Goal: Find contact information: Find contact information

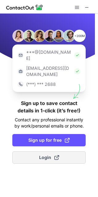
click at [49, 154] on span "Login" at bounding box center [49, 157] width 20 height 6
click at [45, 151] on button "Login" at bounding box center [48, 157] width 73 height 12
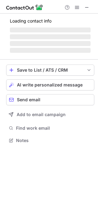
scroll to position [144, 98]
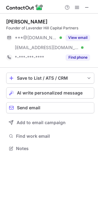
click at [42, 8] on img at bounding box center [24, 7] width 37 height 7
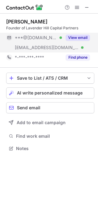
click at [73, 37] on button "View email" at bounding box center [78, 38] width 24 height 6
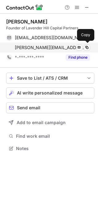
drag, startPoint x: 15, startPoint y: 44, endPoint x: 94, endPoint y: 49, distance: 79.1
click at [90, 49] on div "xiaoyin.zhang@lavenderhillcapital.com Verified Send email Copy" at bounding box center [48, 48] width 84 height 10
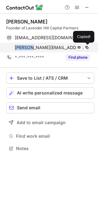
click at [90, 49] on div "xiaoyin.zhang@lavenderhillcapital.com Verified Send email Copied!" at bounding box center [48, 48] width 84 height 10
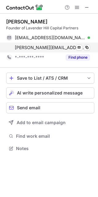
click at [90, 49] on div "xiaoyin.zhang@lavenderhillcapital.com Verified Send email Copy" at bounding box center [48, 48] width 84 height 10
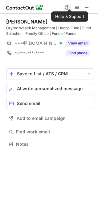
scroll to position [139, 98]
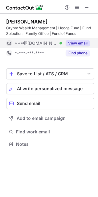
click at [68, 43] on button "View email" at bounding box center [78, 43] width 24 height 6
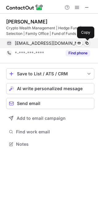
click at [86, 41] on span at bounding box center [86, 43] width 5 height 5
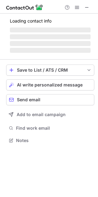
scroll to position [144, 98]
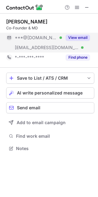
click at [78, 41] on div "View email" at bounding box center [76, 38] width 28 height 10
click at [78, 41] on div "***@gmail.com" at bounding box center [48, 38] width 84 height 10
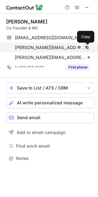
click at [87, 48] on span at bounding box center [86, 47] width 5 height 5
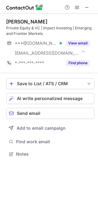
scroll to position [149, 98]
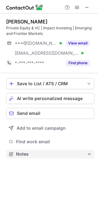
click at [69, 155] on span "Notes" at bounding box center [51, 154] width 71 height 6
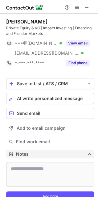
scroll to position [196, 94]
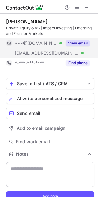
click at [73, 44] on button "View email" at bounding box center [78, 43] width 24 height 6
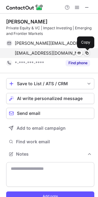
click at [87, 53] on span at bounding box center [86, 53] width 5 height 5
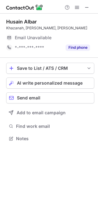
scroll to position [3, 3]
click at [33, 37] on span "Email Unavailable" at bounding box center [33, 38] width 37 height 6
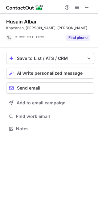
scroll to position [124, 98]
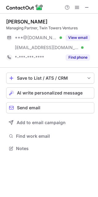
scroll to position [144, 98]
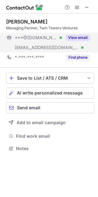
drag, startPoint x: 96, startPoint y: 58, endPoint x: 74, endPoint y: 36, distance: 31.4
click at [74, 36] on button "View email" at bounding box center [78, 38] width 24 height 6
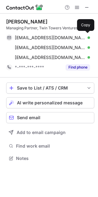
scroll to position [154, 98]
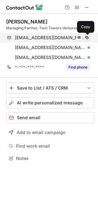
click at [85, 37] on span at bounding box center [86, 37] width 5 height 5
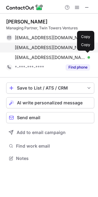
click at [88, 47] on span at bounding box center [86, 47] width 5 height 5
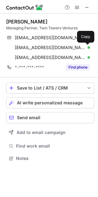
drag, startPoint x: 90, startPoint y: 32, endPoint x: 92, endPoint y: 30, distance: 3.3
click at [92, 30] on div "Managing Partner, Twin Towers Ventures" at bounding box center [50, 28] width 88 height 6
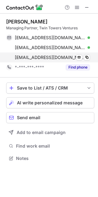
click at [84, 57] on div "ahmadfariz@rocketmail.com Verified" at bounding box center [52, 58] width 75 height 6
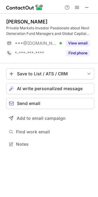
scroll to position [139, 98]
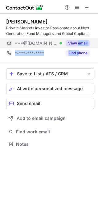
drag, startPoint x: 78, startPoint y: 48, endPoint x: 78, endPoint y: 44, distance: 3.4
click at [78, 44] on div "[PERSON_NAME] Private Markets Investor Passionate about Next Generation Fund Ma…" at bounding box center [50, 37] width 88 height 39
click at [73, 40] on button "View email" at bounding box center [78, 43] width 24 height 6
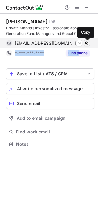
click at [85, 41] on span at bounding box center [86, 43] width 5 height 5
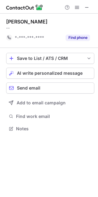
scroll to position [124, 98]
click at [74, 25] on div "Kang Jie Ang --" at bounding box center [50, 24] width 88 height 12
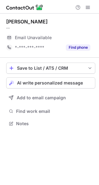
scroll to position [3, 3]
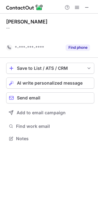
scroll to position [124, 98]
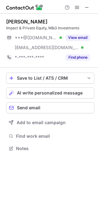
scroll to position [144, 98]
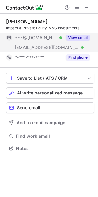
click at [75, 37] on button "View email" at bounding box center [78, 38] width 24 height 6
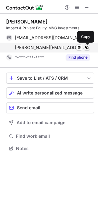
click at [87, 49] on span at bounding box center [86, 47] width 5 height 5
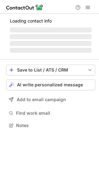
scroll to position [129, 99]
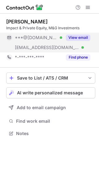
click at [80, 37] on button "View email" at bounding box center [78, 38] width 24 height 6
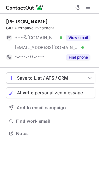
scroll to position [129, 99]
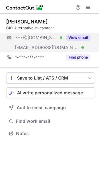
click at [80, 37] on button "View email" at bounding box center [78, 38] width 24 height 6
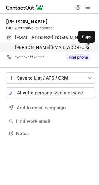
click at [85, 49] on span at bounding box center [86, 47] width 5 height 5
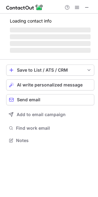
scroll to position [144, 98]
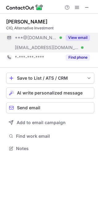
click at [74, 39] on button "View email" at bounding box center [78, 38] width 24 height 6
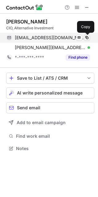
click at [87, 35] on span at bounding box center [86, 37] width 5 height 5
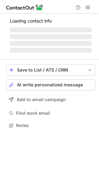
scroll to position [3, 3]
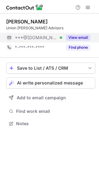
click at [79, 36] on button "View email" at bounding box center [78, 38] width 24 height 6
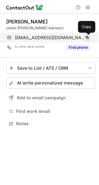
click at [86, 38] on span at bounding box center [86, 37] width 5 height 5
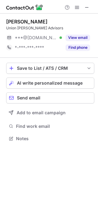
scroll to position [3, 3]
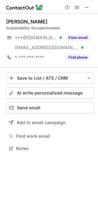
scroll to position [144, 98]
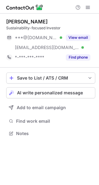
scroll to position [129, 99]
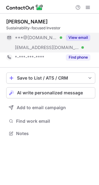
click at [76, 38] on button "View email" at bounding box center [78, 38] width 24 height 6
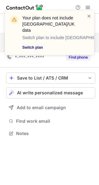
click at [40, 44] on link "Switch plan" at bounding box center [50, 47] width 57 height 6
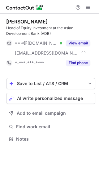
scroll to position [134, 99]
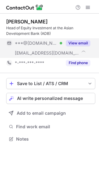
click at [72, 45] on button "View email" at bounding box center [78, 43] width 24 height 6
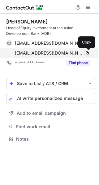
click at [86, 54] on span at bounding box center [86, 53] width 5 height 5
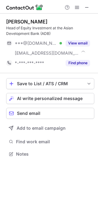
scroll to position [149, 98]
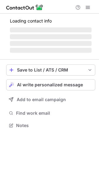
scroll to position [125, 99]
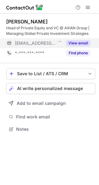
click at [80, 40] on button "View email" at bounding box center [78, 43] width 24 height 6
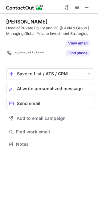
scroll to position [129, 98]
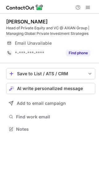
scroll to position [125, 99]
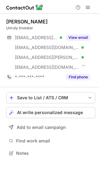
scroll to position [149, 99]
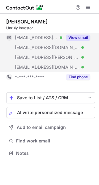
click at [75, 37] on button "View email" at bounding box center [78, 38] width 24 height 6
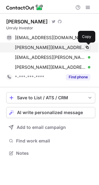
click at [86, 45] on span at bounding box center [86, 47] width 5 height 5
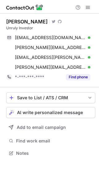
scroll to position [149, 99]
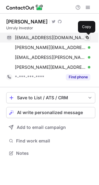
click at [84, 37] on span at bounding box center [86, 37] width 5 height 5
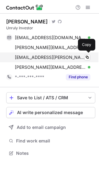
scroll to position [149, 99]
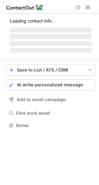
scroll to position [129, 99]
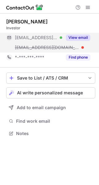
click at [77, 39] on button "View email" at bounding box center [78, 38] width 24 height 6
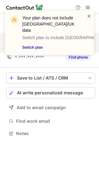
click at [88, 17] on span at bounding box center [88, 16] width 5 height 6
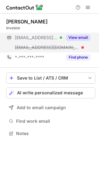
click at [75, 37] on button "View email" at bounding box center [78, 38] width 24 height 6
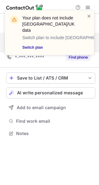
scroll to position [119, 99]
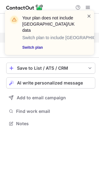
click at [88, 14] on span at bounding box center [88, 16] width 5 height 6
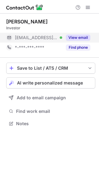
click at [43, 39] on span "[EMAIL_ADDRESS][DOMAIN_NAME]" at bounding box center [36, 38] width 43 height 6
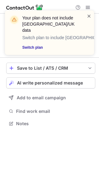
click at [90, 16] on span at bounding box center [88, 16] width 5 height 6
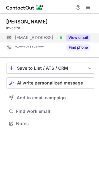
click at [29, 38] on span "***@gnome-technologies.com" at bounding box center [36, 38] width 43 height 6
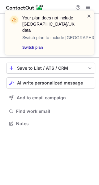
click at [89, 15] on span at bounding box center [88, 16] width 5 height 6
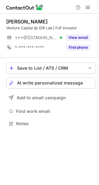
scroll to position [3, 3]
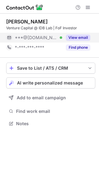
click at [74, 39] on button "View email" at bounding box center [78, 38] width 24 height 6
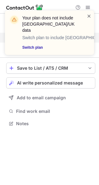
click at [88, 18] on span at bounding box center [88, 16] width 5 height 6
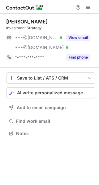
scroll to position [129, 99]
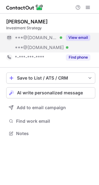
click at [76, 36] on button "View email" at bounding box center [78, 38] width 24 height 6
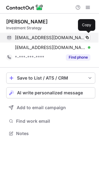
click at [83, 39] on div "borgchristiaan@gmail.com Verified" at bounding box center [52, 38] width 75 height 6
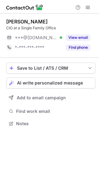
scroll to position [3, 3]
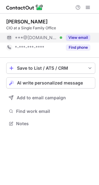
click at [76, 37] on button "View email" at bounding box center [78, 38] width 24 height 6
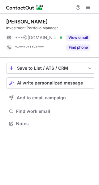
scroll to position [3, 3]
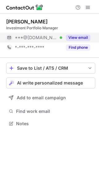
click at [72, 38] on button "View email" at bounding box center [78, 38] width 24 height 6
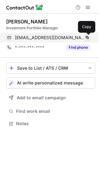
click at [87, 37] on span at bounding box center [86, 37] width 5 height 5
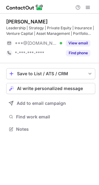
scroll to position [125, 99]
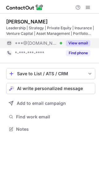
click at [71, 40] on button "View email" at bounding box center [78, 43] width 24 height 6
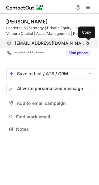
click at [88, 42] on span at bounding box center [86, 43] width 5 height 5
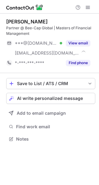
scroll to position [134, 99]
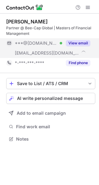
click at [79, 42] on button "View email" at bounding box center [78, 43] width 24 height 6
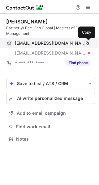
click at [87, 41] on span at bounding box center [86, 43] width 5 height 5
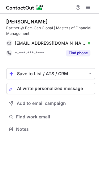
scroll to position [125, 99]
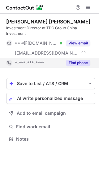
scroll to position [134, 99]
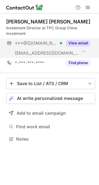
click at [75, 43] on button "View email" at bounding box center [78, 43] width 24 height 6
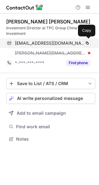
click at [83, 43] on div "hc2368@gmail.com Verified" at bounding box center [52, 43] width 75 height 6
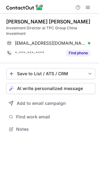
scroll to position [125, 99]
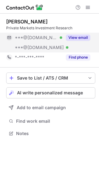
scroll to position [129, 99]
click at [79, 37] on button "View email" at bounding box center [78, 38] width 24 height 6
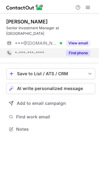
scroll to position [3, 3]
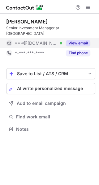
click at [74, 40] on button "View email" at bounding box center [78, 43] width 24 height 6
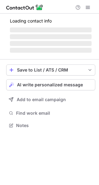
scroll to position [125, 99]
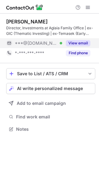
click at [77, 42] on button "View email" at bounding box center [78, 43] width 24 height 6
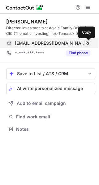
click at [86, 43] on span at bounding box center [86, 43] width 5 height 5
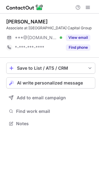
scroll to position [3, 3]
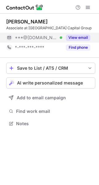
click at [80, 36] on button "View email" at bounding box center [78, 38] width 24 height 6
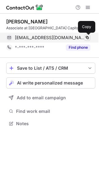
click at [88, 36] on span at bounding box center [86, 37] width 5 height 5
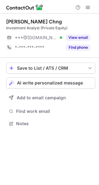
scroll to position [3, 3]
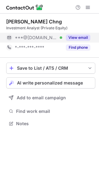
click at [72, 39] on button "View email" at bounding box center [78, 38] width 24 height 6
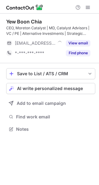
scroll to position [125, 99]
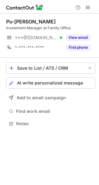
scroll to position [3, 3]
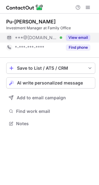
click at [75, 39] on button "View email" at bounding box center [78, 38] width 24 height 6
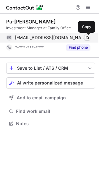
click at [88, 39] on span at bounding box center [86, 37] width 5 height 5
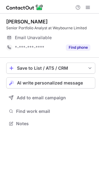
scroll to position [3, 3]
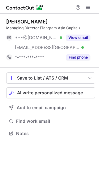
scroll to position [129, 99]
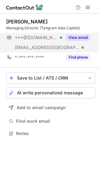
click at [77, 35] on button "View email" at bounding box center [78, 38] width 24 height 6
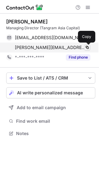
click at [88, 46] on span at bounding box center [86, 47] width 5 height 5
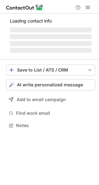
scroll to position [134, 99]
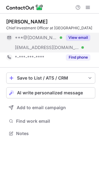
click at [78, 40] on div "View email" at bounding box center [76, 38] width 28 height 10
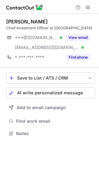
scroll to position [134, 99]
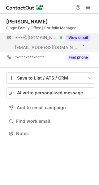
scroll to position [129, 99]
click at [77, 37] on button "View email" at bounding box center [78, 38] width 24 height 6
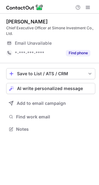
scroll to position [125, 99]
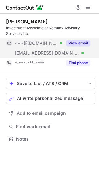
scroll to position [134, 99]
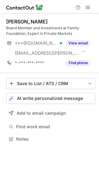
scroll to position [134, 99]
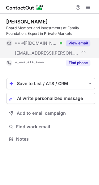
click at [76, 42] on button "View email" at bounding box center [78, 43] width 24 height 6
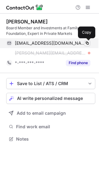
click at [87, 41] on span at bounding box center [86, 43] width 5 height 5
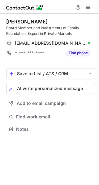
scroll to position [125, 99]
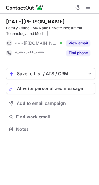
scroll to position [125, 99]
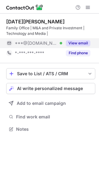
click at [72, 44] on button "View email" at bounding box center [78, 43] width 24 height 6
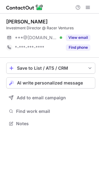
scroll to position [3, 3]
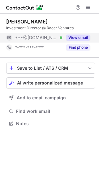
click at [74, 40] on button "View email" at bounding box center [78, 38] width 24 height 6
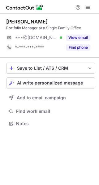
scroll to position [3, 3]
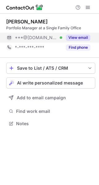
click at [73, 35] on button "View email" at bounding box center [78, 38] width 24 height 6
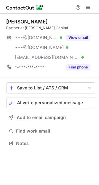
scroll to position [139, 99]
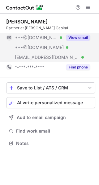
click at [78, 37] on button "View email" at bounding box center [78, 38] width 24 height 6
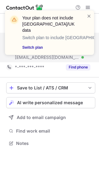
click at [52, 56] on div "Your plan does not include US/UK data Switch plan to include US/UK data Switch …" at bounding box center [49, 35] width 99 height 62
drag, startPoint x: 68, startPoint y: 55, endPoint x: 19, endPoint y: 56, distance: 48.7
click at [19, 56] on div "Your plan does not include US/UK data Switch plan to include US/UK data Switch …" at bounding box center [49, 35] width 99 height 62
click at [57, 55] on div "Your plan does not include US/UK data Switch plan to include US/UK data Switch …" at bounding box center [49, 35] width 99 height 62
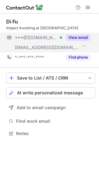
scroll to position [129, 99]
click at [70, 36] on button "View email" at bounding box center [78, 38] width 24 height 6
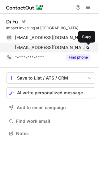
click at [86, 50] on span at bounding box center [86, 47] width 5 height 5
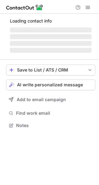
scroll to position [3, 3]
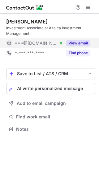
scroll to position [125, 99]
click at [76, 45] on button "View email" at bounding box center [78, 43] width 24 height 6
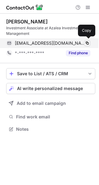
click at [87, 43] on span at bounding box center [86, 43] width 5 height 5
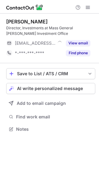
scroll to position [125, 99]
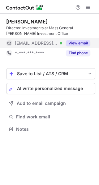
click at [72, 41] on button "View email" at bounding box center [78, 43] width 24 height 6
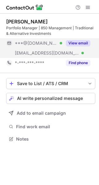
scroll to position [134, 99]
click at [72, 41] on button "View email" at bounding box center [78, 43] width 24 height 6
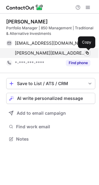
click at [87, 50] on button at bounding box center [87, 53] width 6 height 6
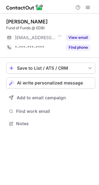
scroll to position [3, 3]
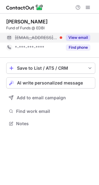
click at [80, 39] on button "View email" at bounding box center [78, 38] width 24 height 6
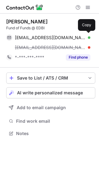
scroll to position [129, 99]
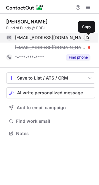
click at [88, 38] on span at bounding box center [86, 37] width 5 height 5
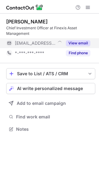
scroll to position [125, 99]
click at [83, 41] on button "View email" at bounding box center [78, 43] width 24 height 6
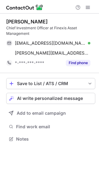
scroll to position [134, 99]
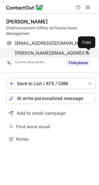
click at [88, 54] on span at bounding box center [86, 53] width 5 height 5
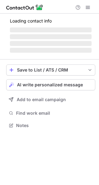
scroll to position [144, 99]
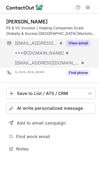
click at [78, 43] on button "View email" at bounding box center [78, 43] width 24 height 6
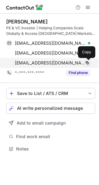
click at [85, 62] on span at bounding box center [86, 62] width 5 height 5
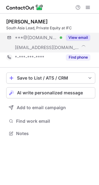
scroll to position [129, 99]
click at [78, 39] on button "View email" at bounding box center [78, 38] width 24 height 6
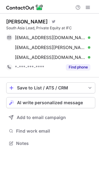
scroll to position [139, 99]
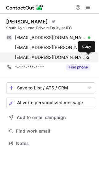
click at [86, 56] on span at bounding box center [86, 57] width 5 height 5
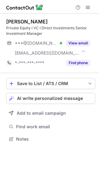
scroll to position [134, 99]
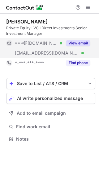
click at [72, 43] on button "View email" at bounding box center [78, 43] width 24 height 6
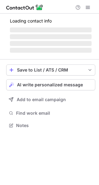
scroll to position [3, 3]
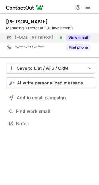
click at [79, 37] on button "View email" at bounding box center [78, 38] width 24 height 6
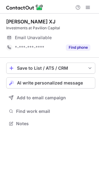
scroll to position [3, 3]
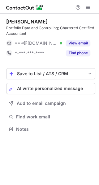
scroll to position [125, 99]
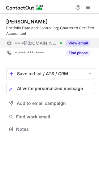
click at [81, 43] on button "View email" at bounding box center [78, 43] width 24 height 6
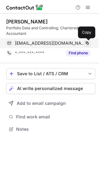
click at [87, 41] on span at bounding box center [86, 43] width 5 height 5
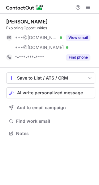
scroll to position [129, 99]
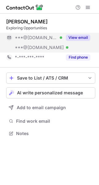
click at [72, 38] on button "View email" at bounding box center [78, 38] width 24 height 6
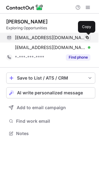
click at [84, 38] on span at bounding box center [86, 37] width 5 height 5
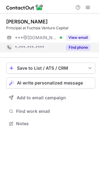
scroll to position [3, 3]
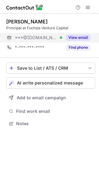
click at [71, 36] on button "View email" at bounding box center [78, 38] width 24 height 6
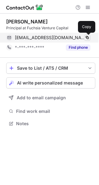
click at [87, 36] on span at bounding box center [86, 37] width 5 height 5
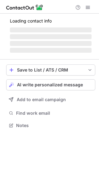
scroll to position [3, 3]
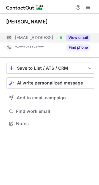
click at [71, 36] on button "View email" at bounding box center [78, 38] width 24 height 6
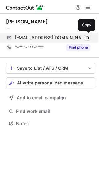
click at [84, 35] on span "sanghyunjung@hyundaicommercial.com" at bounding box center [50, 38] width 71 height 6
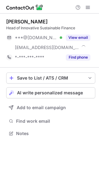
scroll to position [129, 99]
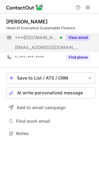
click at [75, 39] on button "View email" at bounding box center [78, 38] width 24 height 6
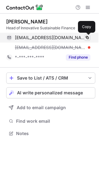
click at [88, 35] on span at bounding box center [86, 37] width 5 height 5
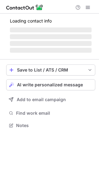
scroll to position [125, 99]
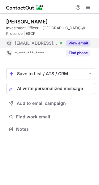
click at [72, 44] on button "View email" at bounding box center [78, 43] width 24 height 6
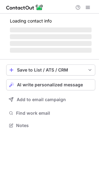
scroll to position [3, 3]
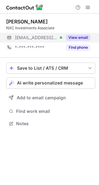
click at [86, 38] on button "View email" at bounding box center [78, 38] width 24 height 6
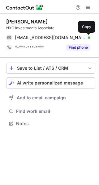
click at [86, 38] on span at bounding box center [86, 37] width 5 height 5
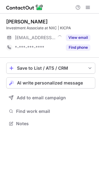
scroll to position [3, 3]
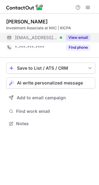
click at [70, 37] on button "View email" at bounding box center [78, 38] width 24 height 6
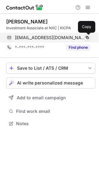
click at [87, 36] on span at bounding box center [86, 37] width 5 height 5
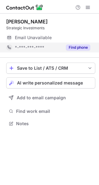
scroll to position [3, 3]
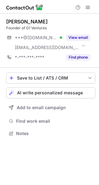
scroll to position [129, 99]
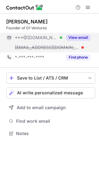
click at [78, 39] on button "View email" at bounding box center [78, 38] width 24 height 6
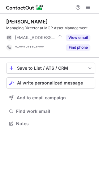
scroll to position [3, 3]
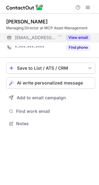
click at [77, 39] on button "View email" at bounding box center [78, 38] width 24 height 6
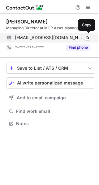
click at [88, 33] on div "[EMAIL_ADDRESS][DOMAIN_NAME] Copy" at bounding box center [48, 38] width 84 height 10
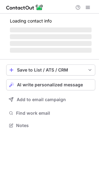
scroll to position [134, 99]
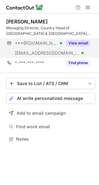
click at [82, 43] on button "View email" at bounding box center [78, 43] width 24 height 6
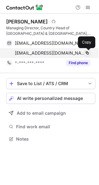
click at [84, 55] on span at bounding box center [86, 53] width 5 height 5
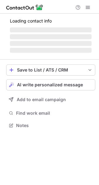
scroll to position [134, 99]
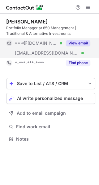
click at [80, 41] on button "View email" at bounding box center [78, 43] width 24 height 6
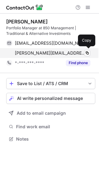
click at [85, 50] on div "david@850management.com Verified Copy" at bounding box center [48, 53] width 84 height 10
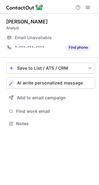
scroll to position [3, 3]
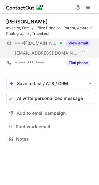
scroll to position [134, 99]
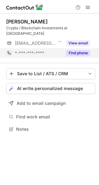
scroll to position [3, 3]
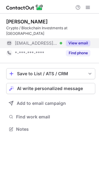
click at [78, 40] on button "View email" at bounding box center [78, 43] width 24 height 6
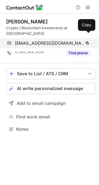
click at [87, 41] on div "yongqunlai@temasek.com.sg Verified Copy" at bounding box center [48, 43] width 84 height 10
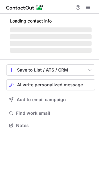
scroll to position [3, 3]
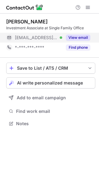
click at [69, 36] on button "View email" at bounding box center [78, 38] width 24 height 6
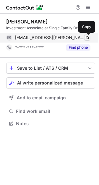
click at [86, 36] on span at bounding box center [86, 37] width 5 height 5
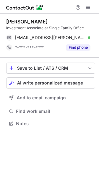
scroll to position [119, 99]
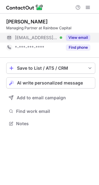
scroll to position [3, 3]
click at [76, 35] on button "View email" at bounding box center [78, 38] width 24 height 6
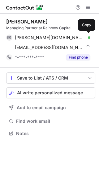
scroll to position [129, 99]
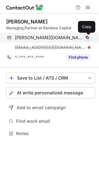
click at [85, 36] on span at bounding box center [86, 37] width 5 height 5
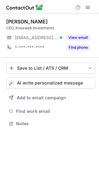
scroll to position [3, 3]
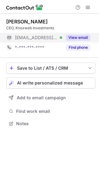
click at [83, 35] on button "View email" at bounding box center [78, 38] width 24 height 6
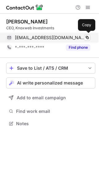
click at [87, 34] on div "blawson3132@yahoo.com.au Verified Copy" at bounding box center [48, 38] width 84 height 10
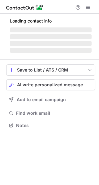
scroll to position [3, 3]
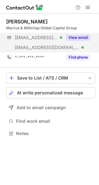
scroll to position [129, 99]
click at [80, 37] on button "View email" at bounding box center [78, 38] width 24 height 6
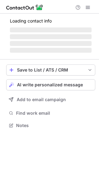
scroll to position [129, 99]
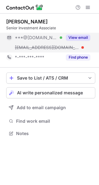
click at [79, 35] on button "View email" at bounding box center [78, 38] width 24 height 6
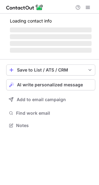
scroll to position [129, 99]
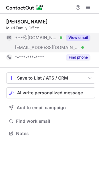
click at [72, 39] on button "View email" at bounding box center [78, 38] width 24 height 6
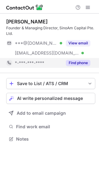
scroll to position [134, 99]
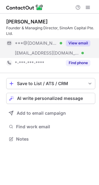
click at [72, 44] on button "View email" at bounding box center [78, 43] width 24 height 6
